Goal: Information Seeking & Learning: Learn about a topic

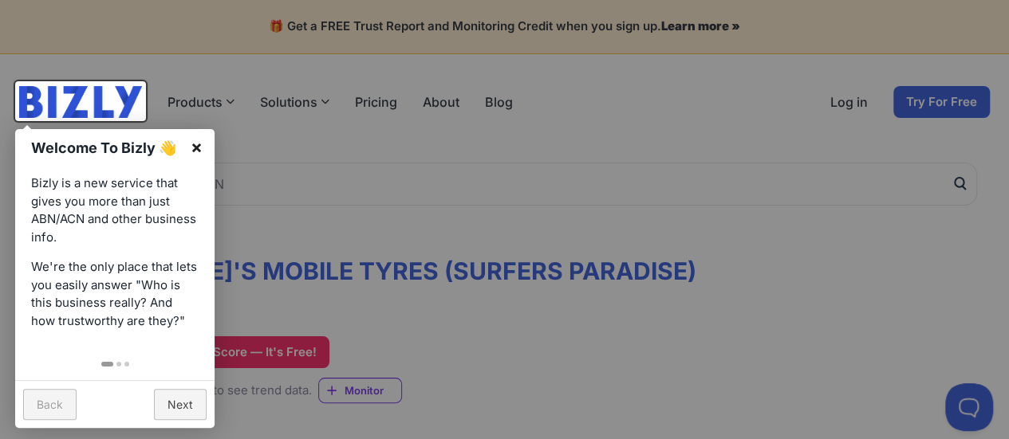
click at [201, 142] on link "×" at bounding box center [197, 147] width 36 height 36
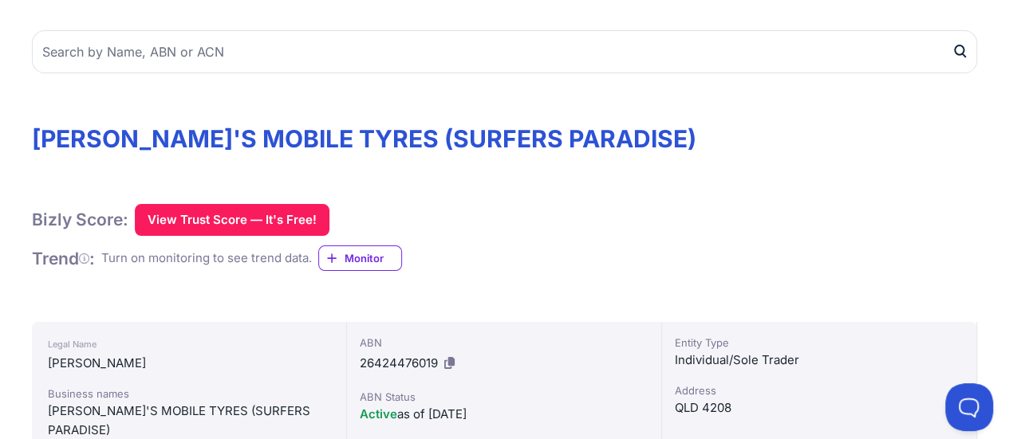
scroll to position [265, 0]
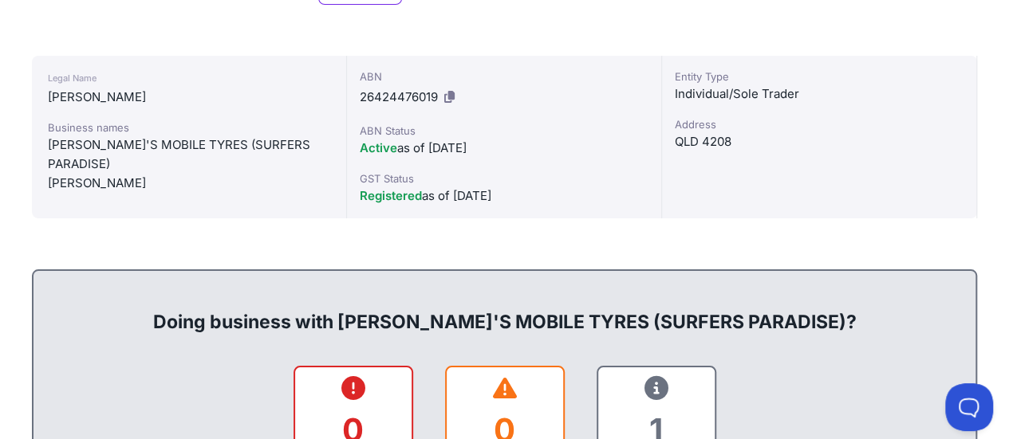
scroll to position [265, 0]
